Goal: Navigation & Orientation: Find specific page/section

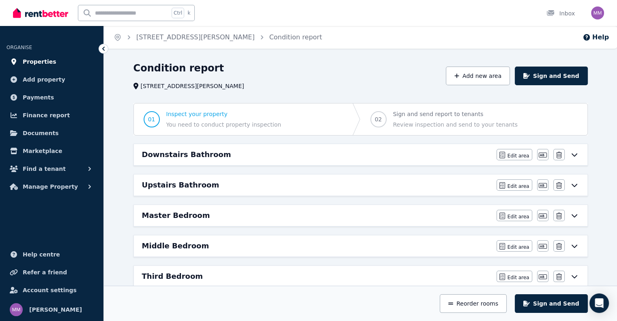
click at [43, 63] on span "Properties" at bounding box center [40, 62] width 34 height 10
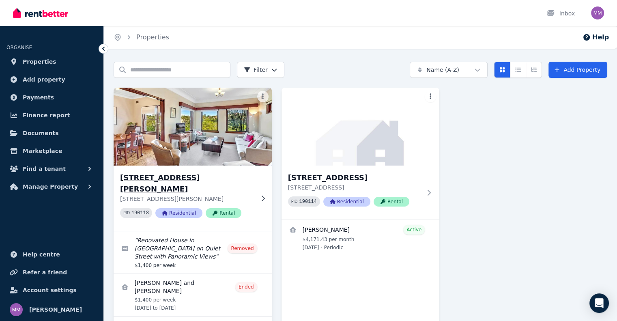
click at [200, 134] on img at bounding box center [193, 127] width 166 height 82
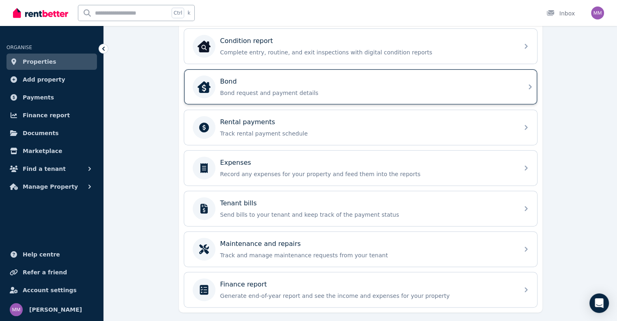
scroll to position [325, 0]
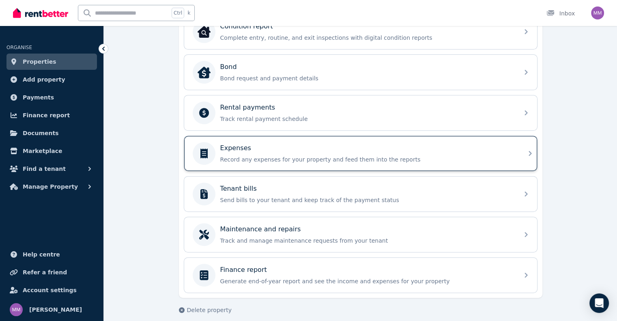
click at [355, 146] on div "Expenses" at bounding box center [367, 148] width 294 height 10
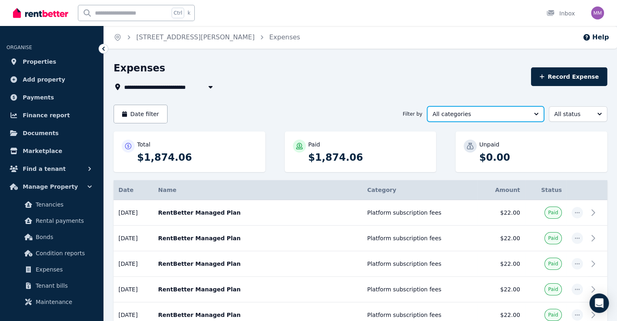
click at [503, 108] on button "All categories" at bounding box center [485, 113] width 117 height 15
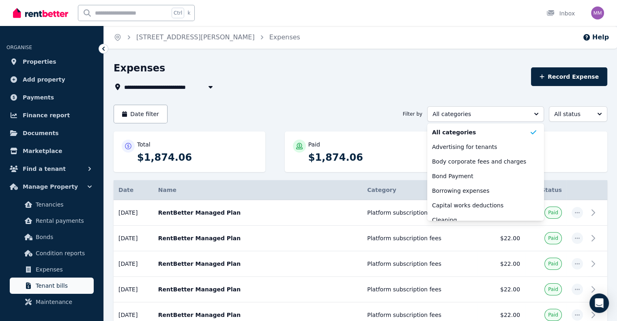
click at [46, 283] on span "Tenant bills" at bounding box center [63, 286] width 55 height 10
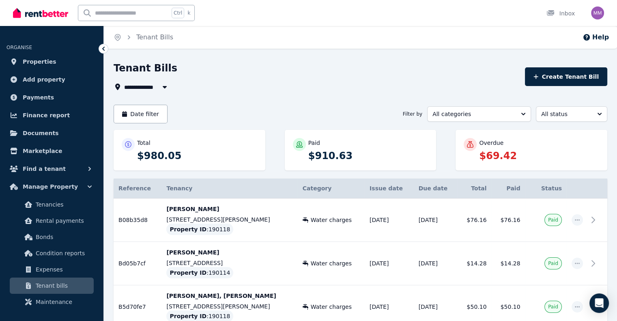
click at [142, 90] on span "All Properties" at bounding box center [150, 87] width 52 height 10
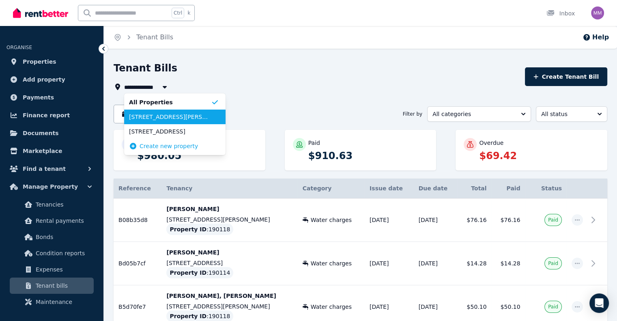
click at [167, 114] on span "[STREET_ADDRESS][PERSON_NAME]" at bounding box center [170, 117] width 82 height 8
type input "**********"
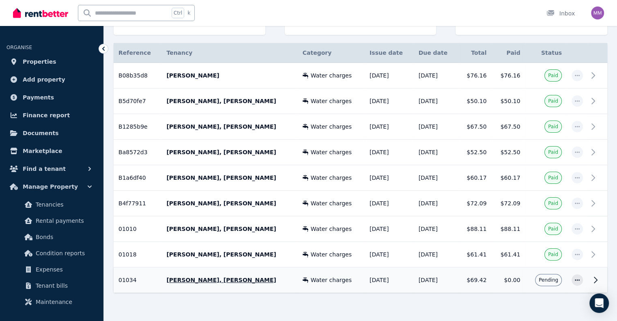
scroll to position [148, 0]
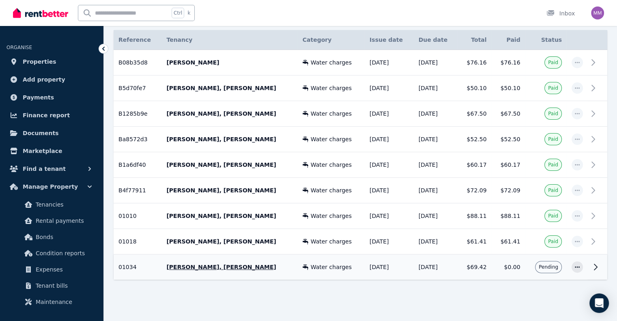
click at [265, 259] on td "[PERSON_NAME], [PERSON_NAME]" at bounding box center [229, 267] width 136 height 26
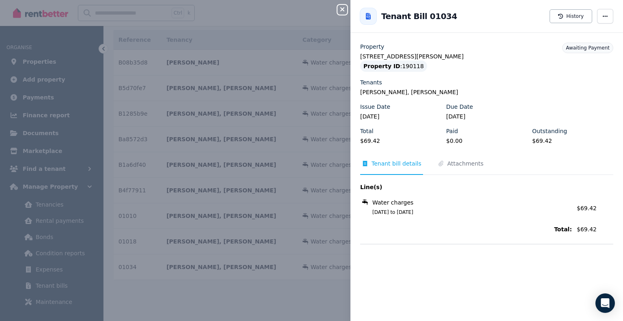
click at [343, 8] on icon "button" at bounding box center [343, 9] width 10 height 6
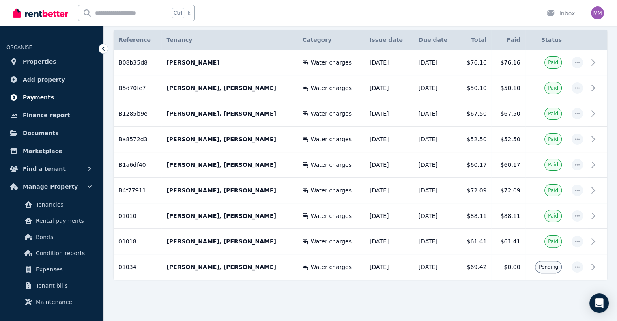
click at [38, 101] on span "Payments" at bounding box center [38, 97] width 31 height 10
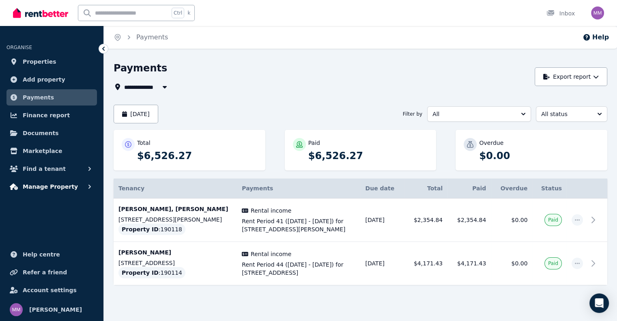
click at [65, 186] on span "Manage Property" at bounding box center [50, 187] width 55 height 10
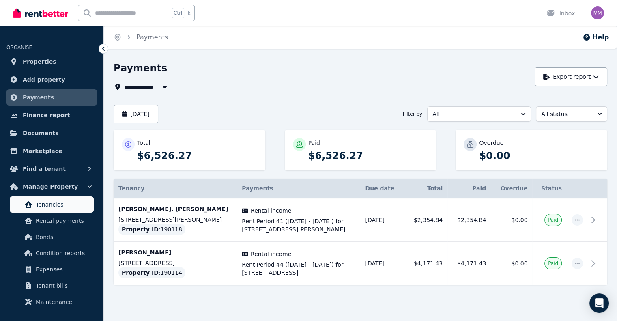
click at [56, 200] on span "Tenancies" at bounding box center [63, 205] width 55 height 10
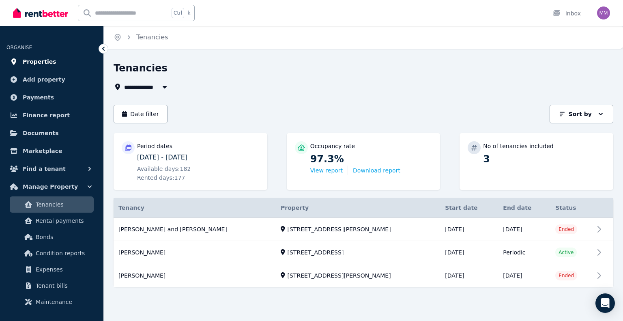
click at [43, 60] on span "Properties" at bounding box center [40, 62] width 34 height 10
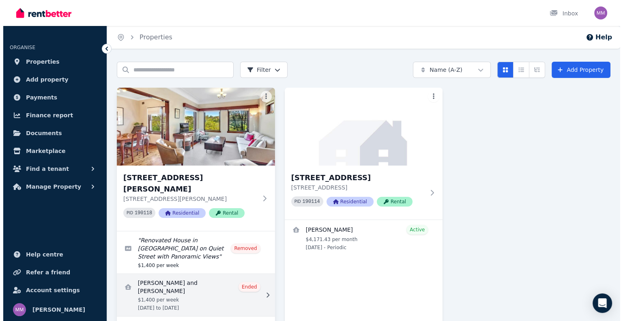
scroll to position [26, 0]
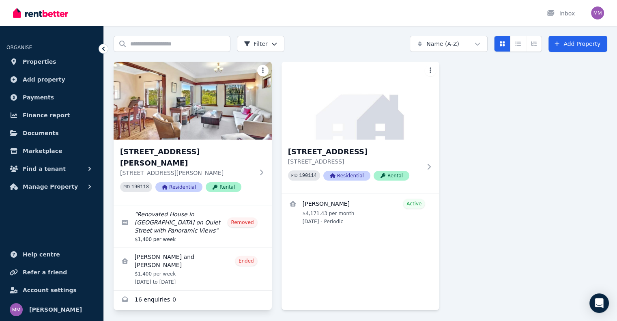
click at [265, 70] on html "Open main menu Inbox Open user menu ORGANISE Properties Add property Payments F…" at bounding box center [308, 134] width 617 height 321
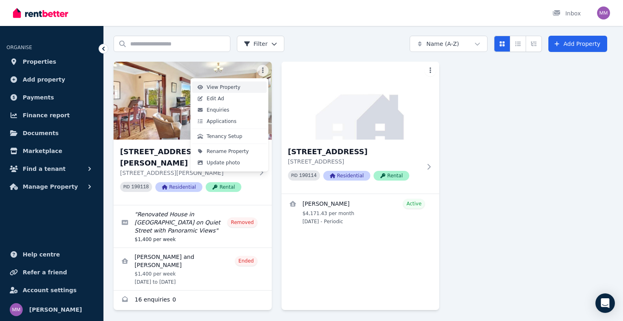
click at [221, 88] on span "View Property" at bounding box center [224, 87] width 34 height 6
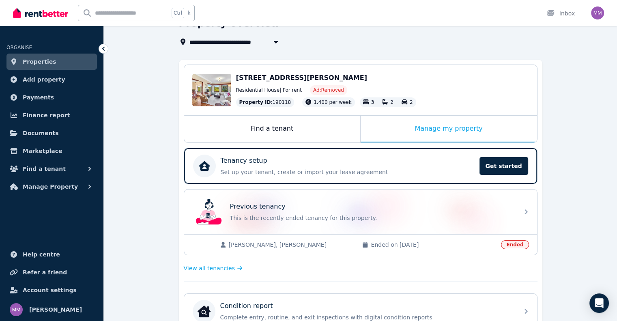
scroll to position [4, 0]
